Goal: Go to known website: Access a specific website the user already knows

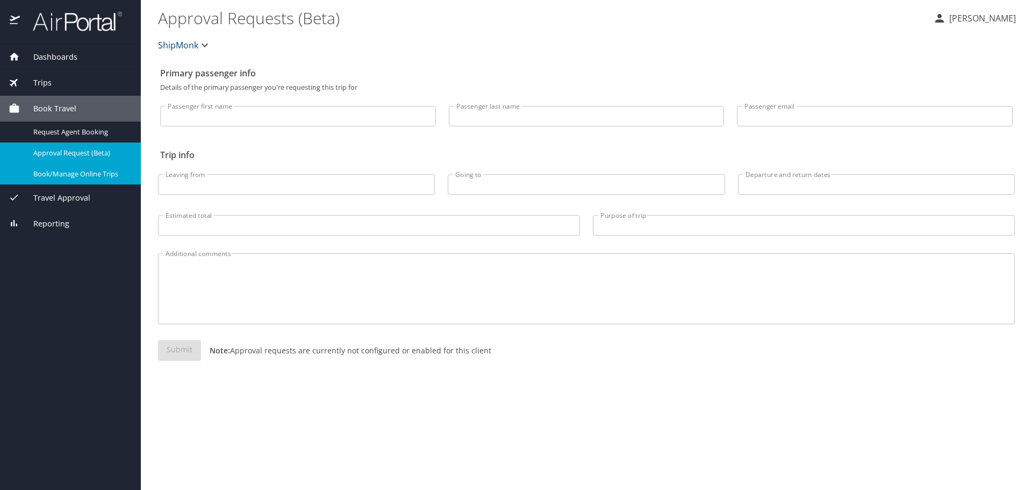
click at [63, 174] on span "Book/Manage Online Trips" at bounding box center [80, 174] width 95 height 10
